Goal: Check status: Check status

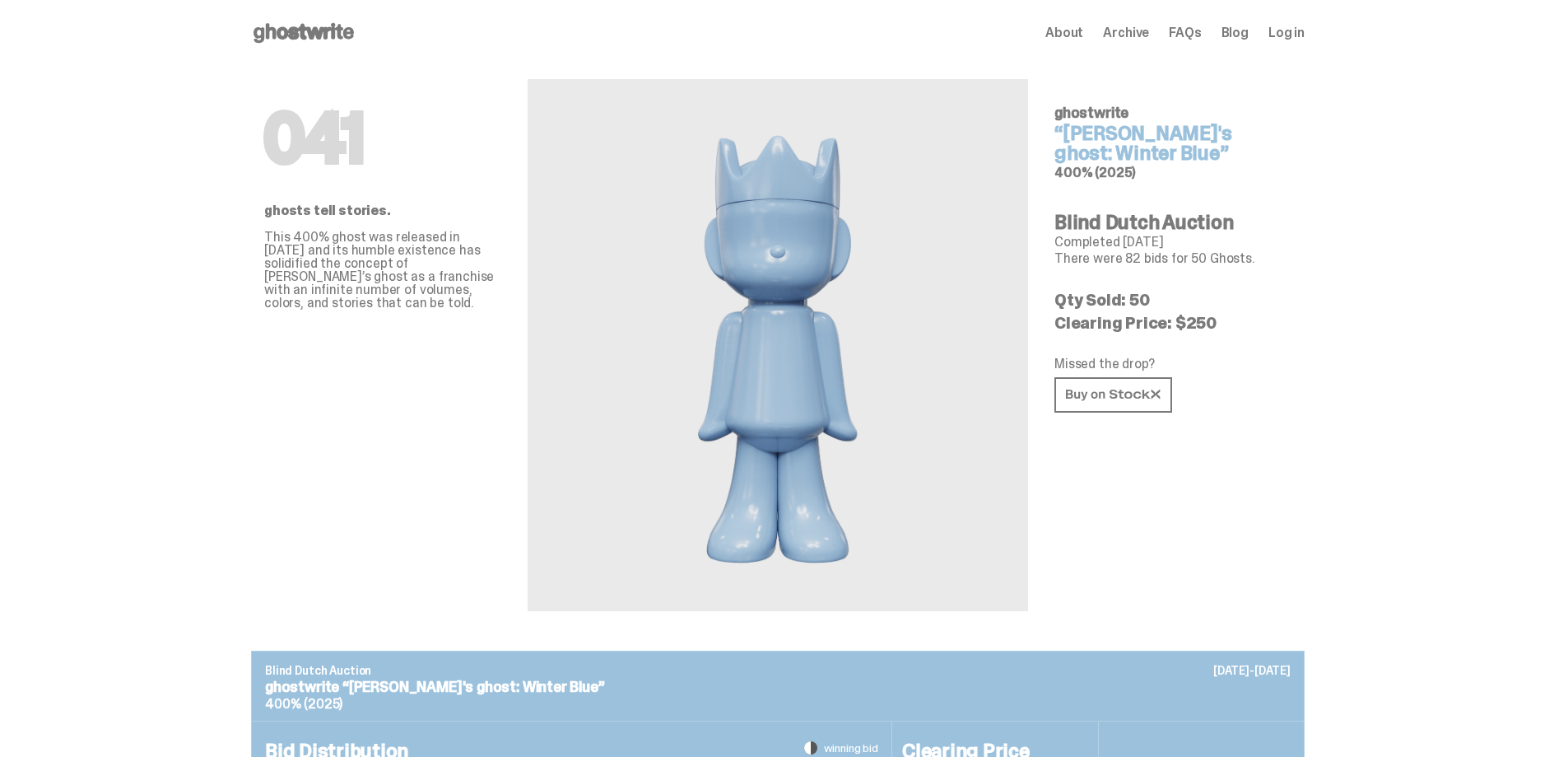
click at [1296, 42] on div "About Archive FAQs Blog Log in" at bounding box center [1175, 33] width 259 height 20
click at [1291, 31] on span "Log in" at bounding box center [1287, 32] width 36 height 13
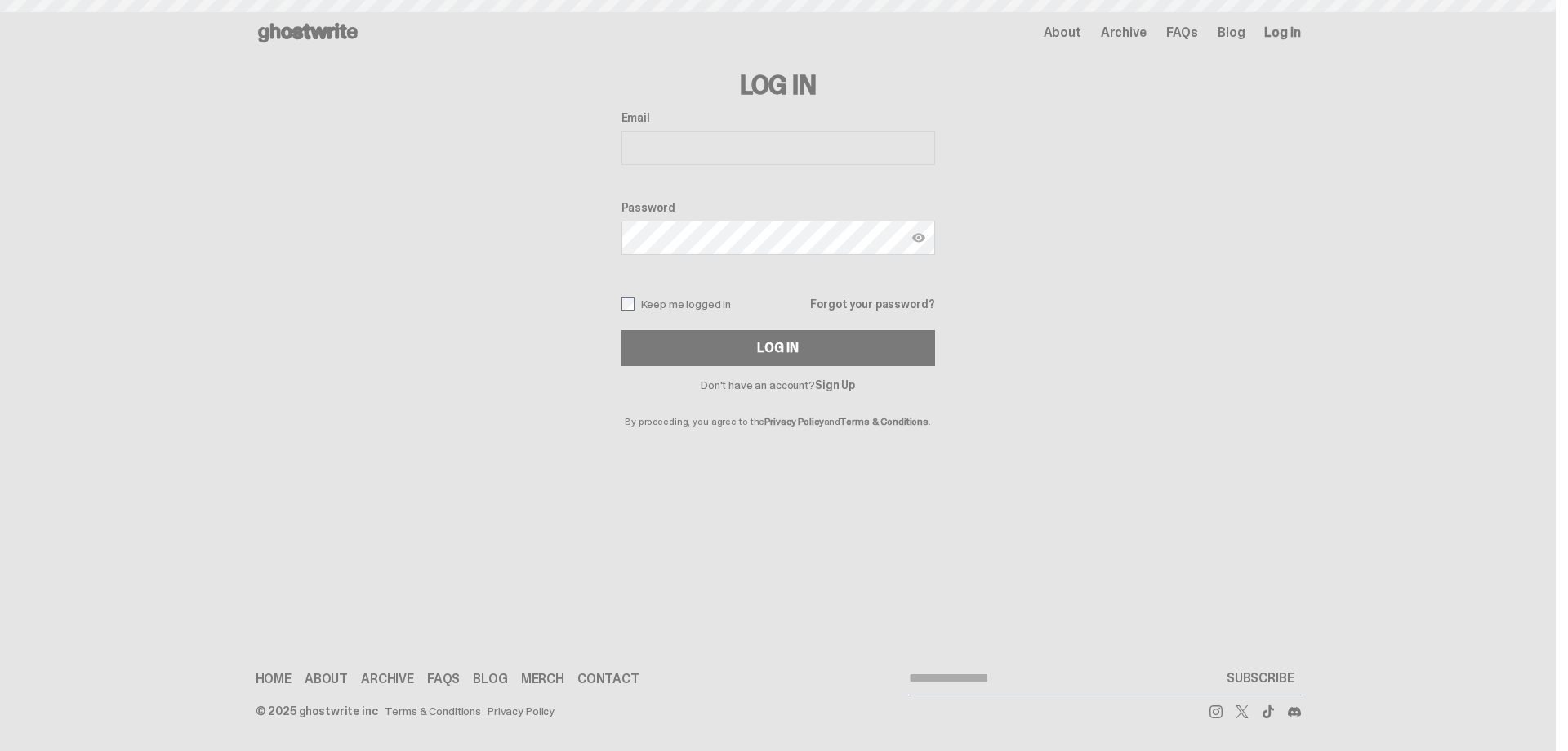
type input "**********"
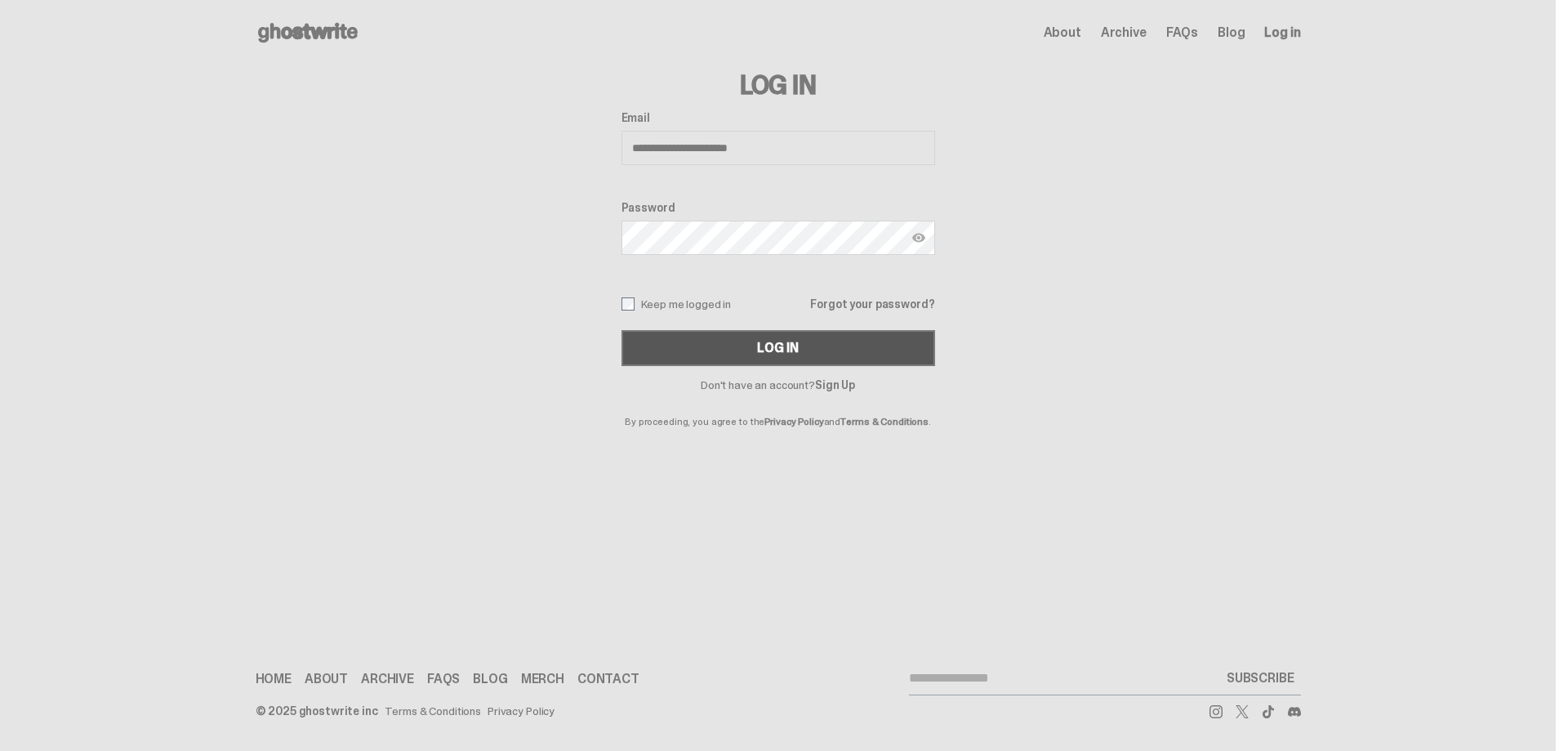
click at [708, 349] on button "Log In" at bounding box center [778, 348] width 313 height 36
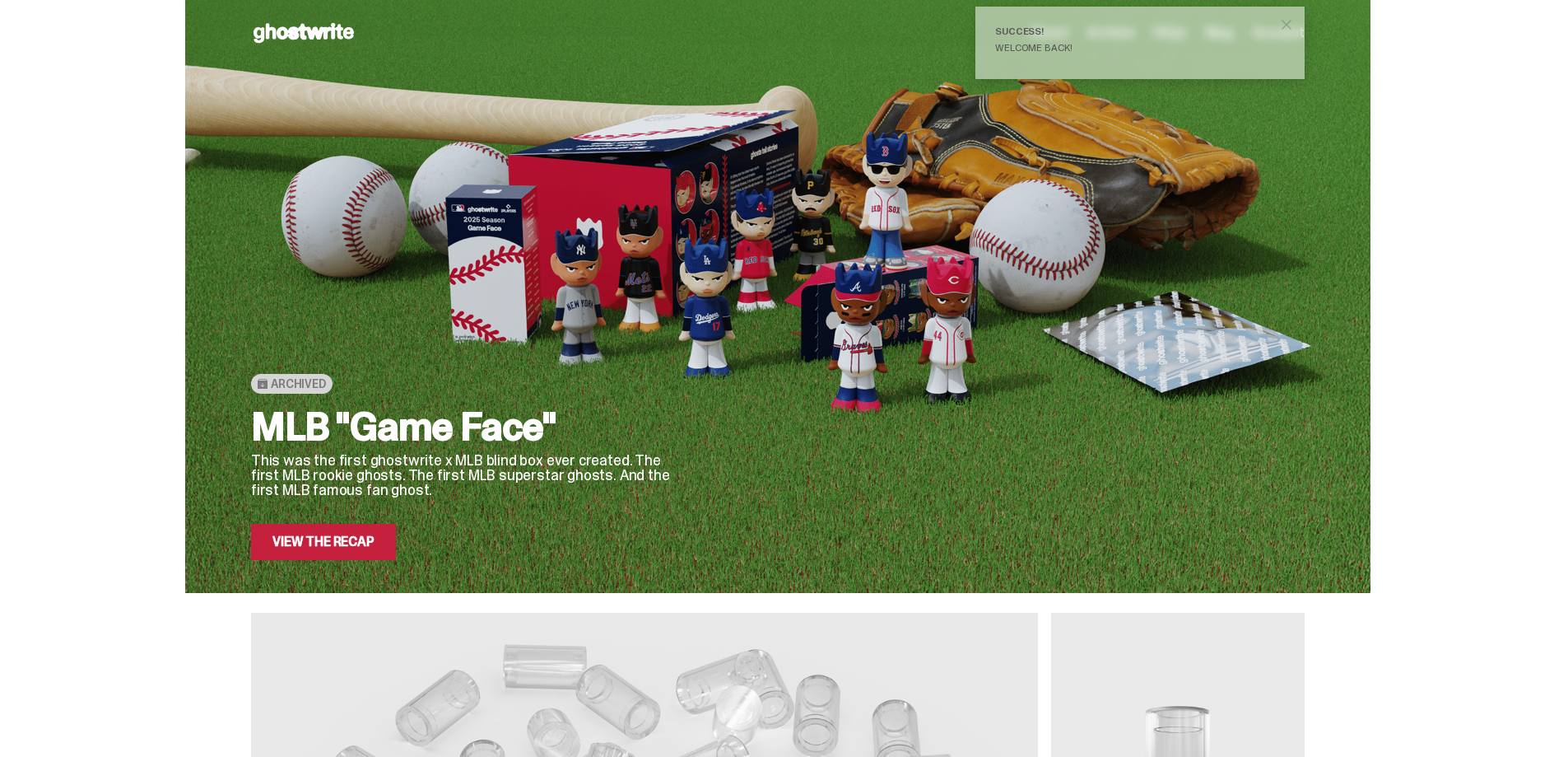
click at [1295, 25] on span "close" at bounding box center [1286, 24] width 16 height 16
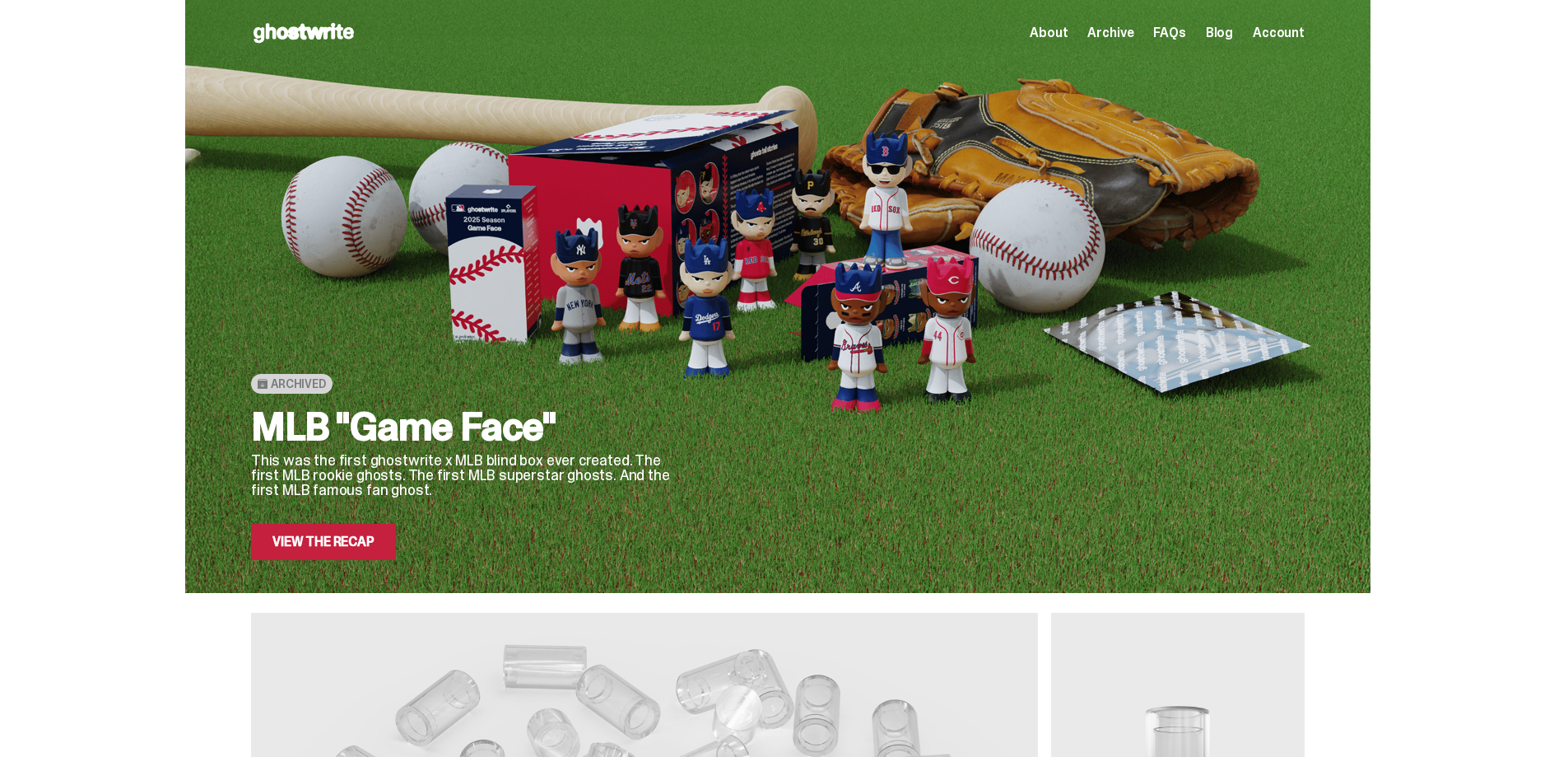
click at [1269, 30] on span "Account" at bounding box center [1279, 32] width 52 height 13
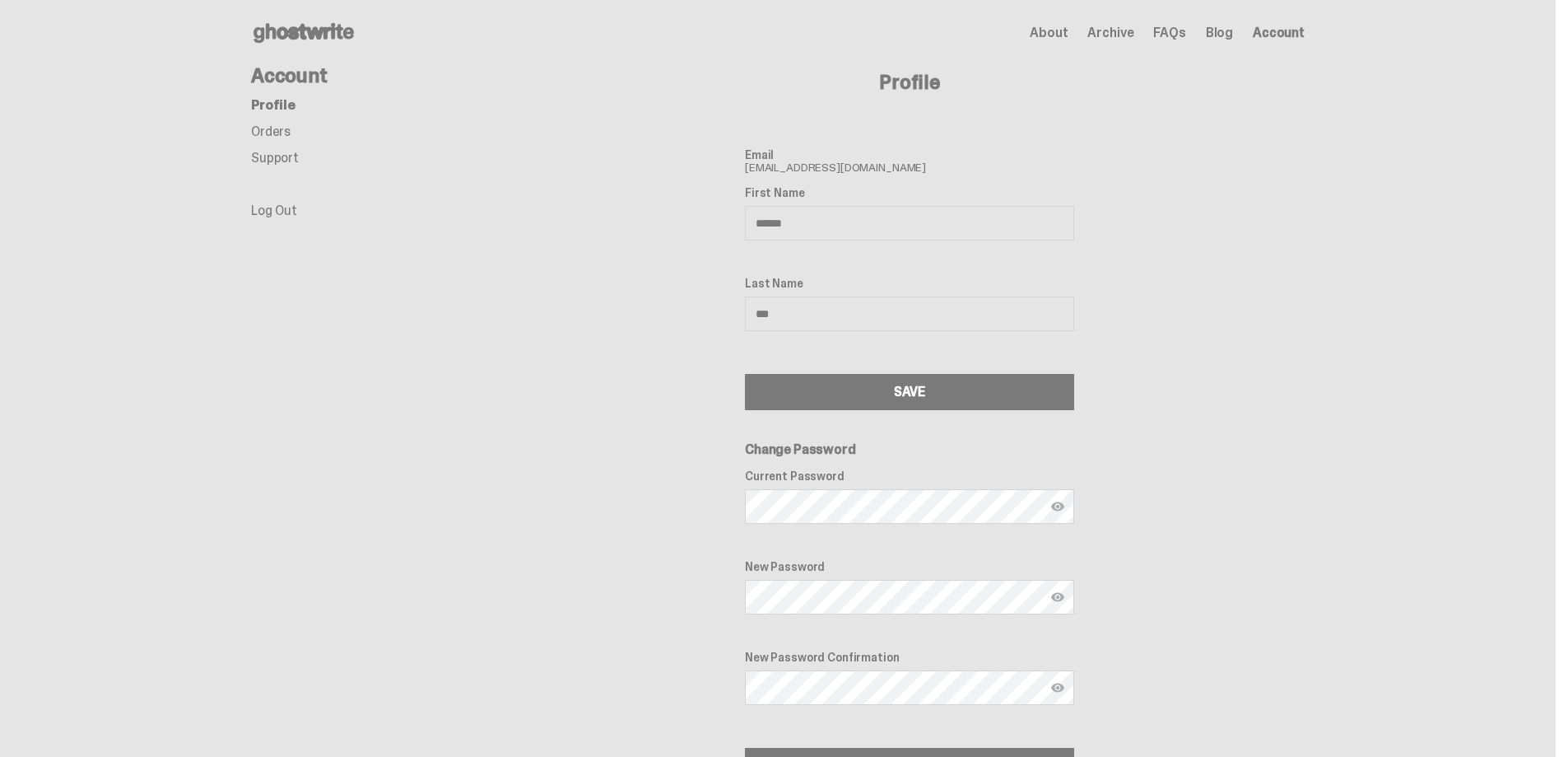
click at [262, 129] on link "Orders" at bounding box center [271, 131] width 40 height 17
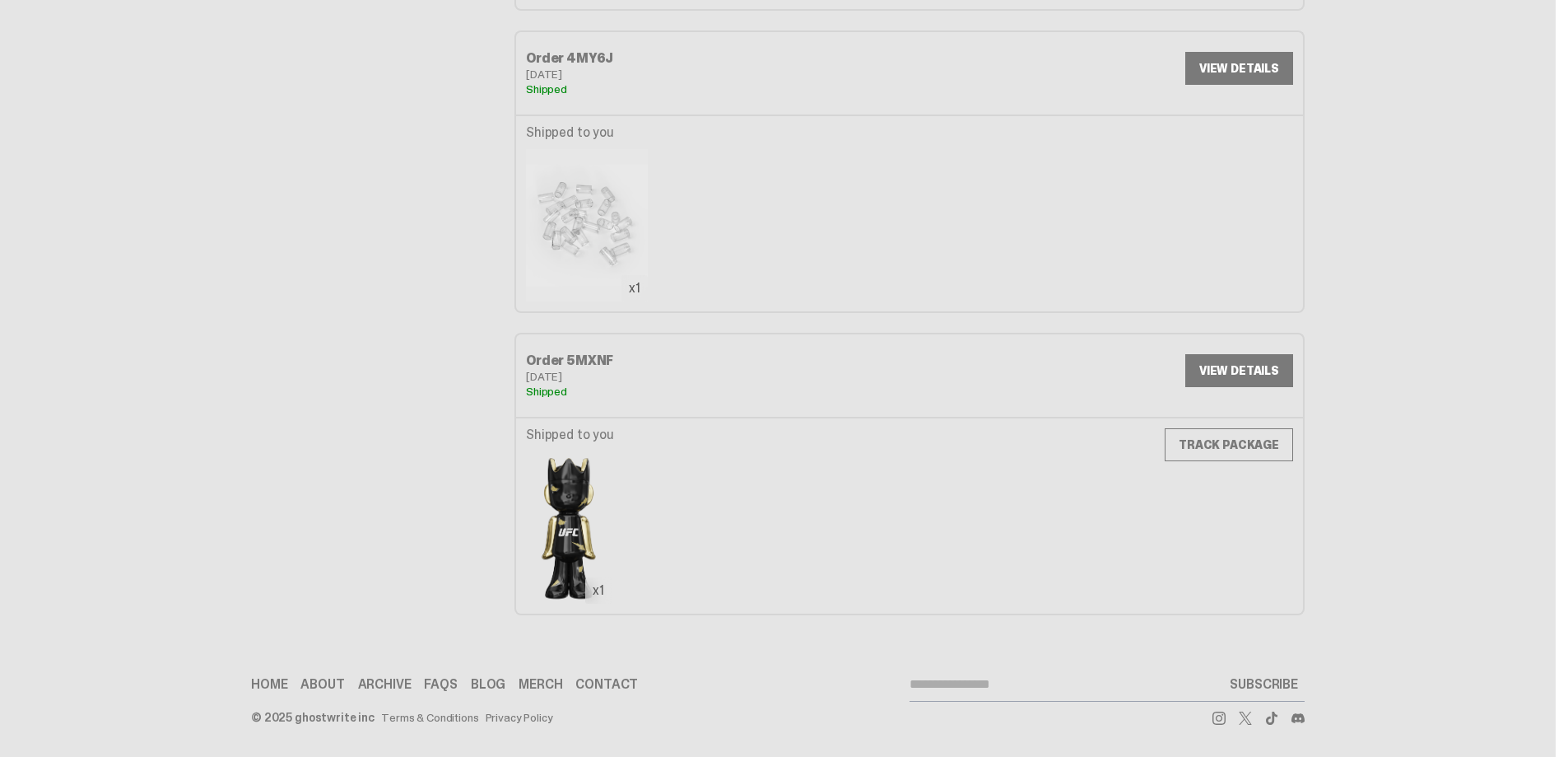
scroll to position [405, 0]
click at [1238, 78] on link "VIEW DETAILS" at bounding box center [1239, 68] width 108 height 33
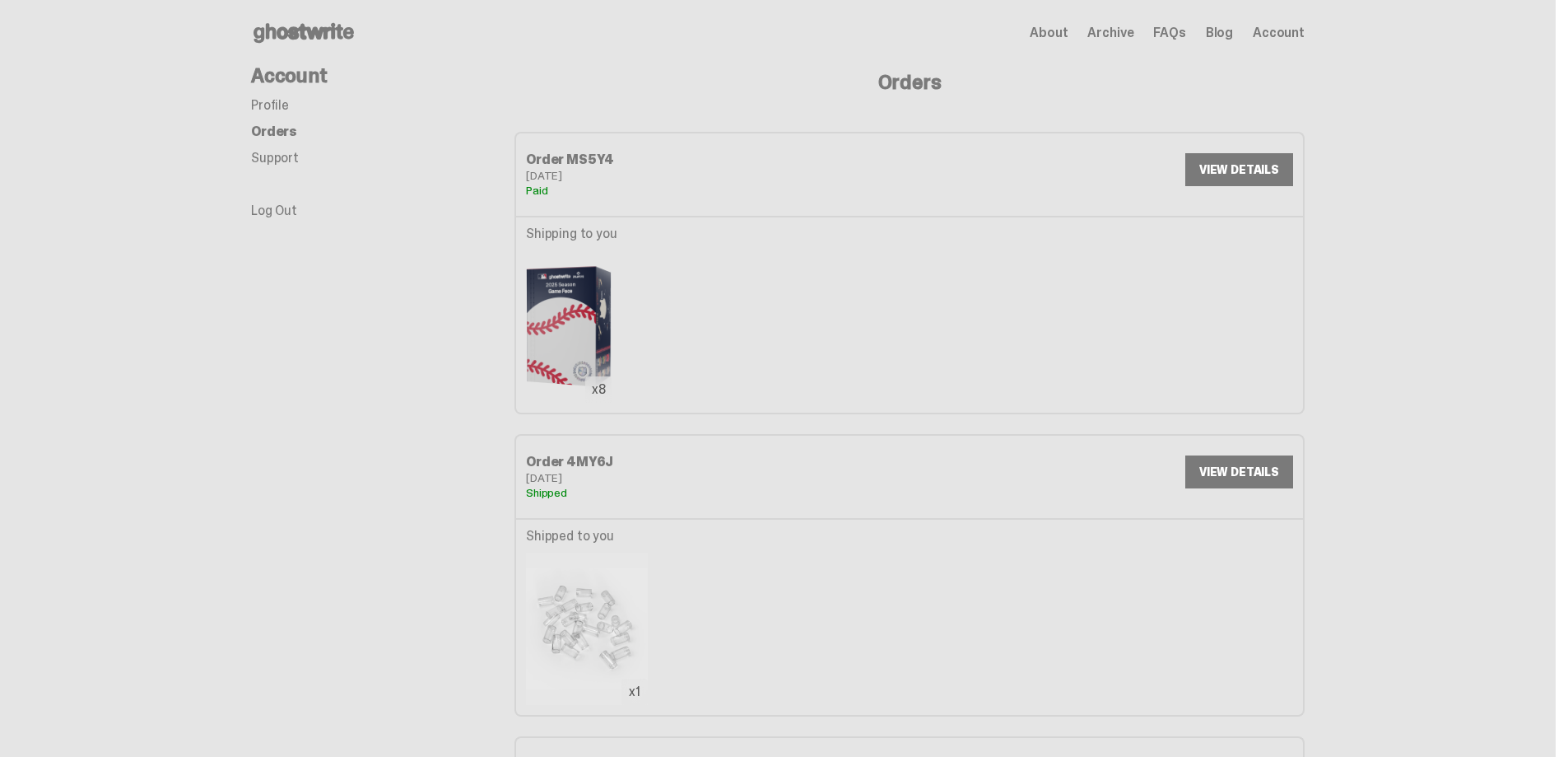
click at [1238, 171] on link "VIEW DETAILS" at bounding box center [1239, 169] width 108 height 33
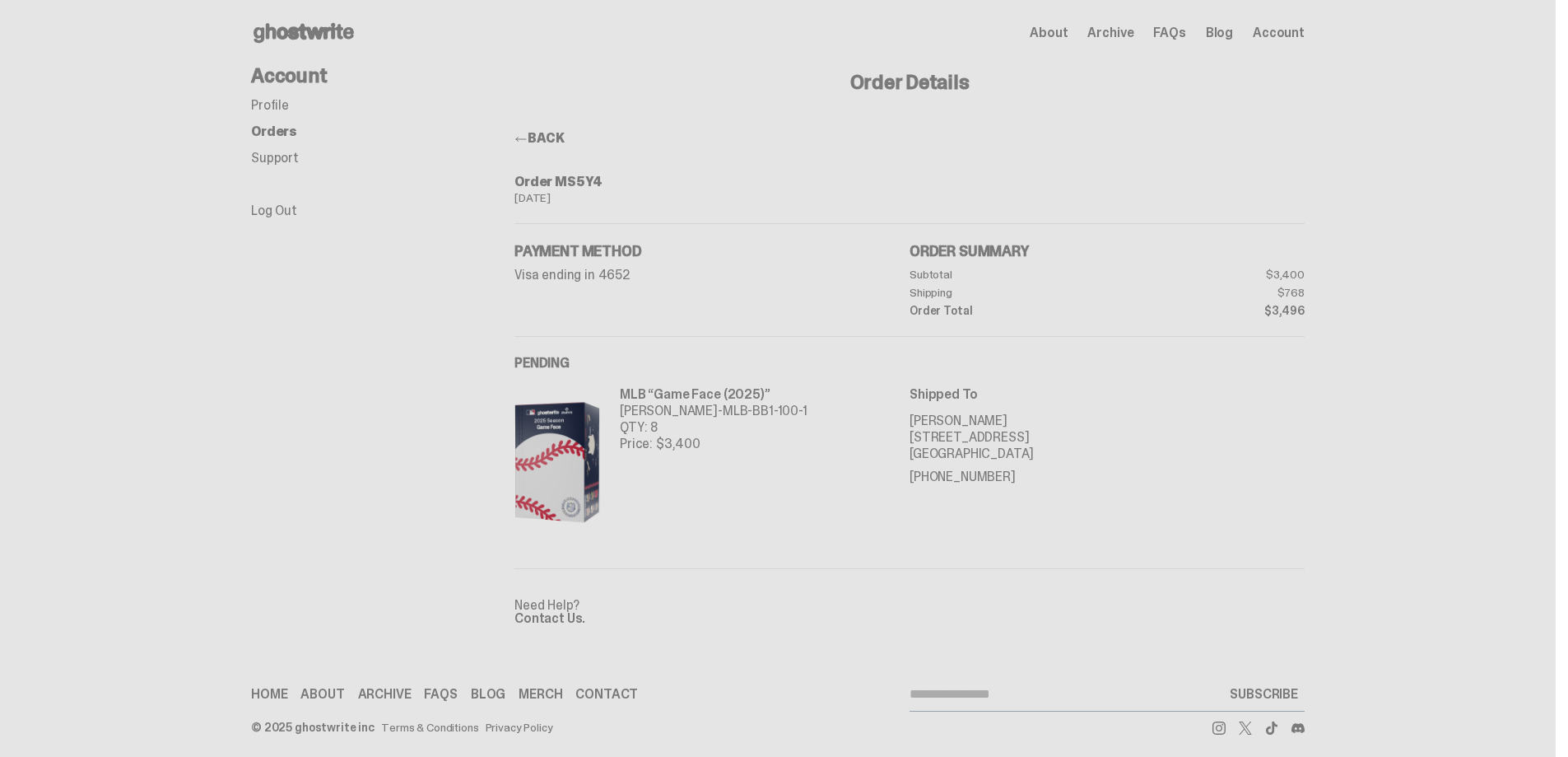
scroll to position [10, 0]
